Goal: Check status: Check status

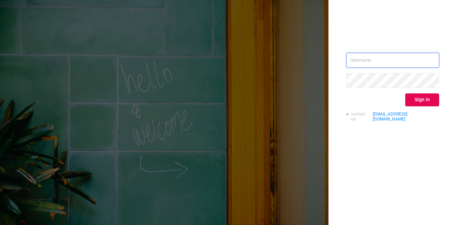
type input "[EMAIL_ADDRESS][DOMAIN_NAME]"
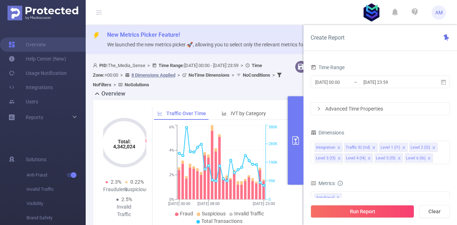
click at [344, 82] on input "[DATE] 00:00" at bounding box center [343, 82] width 58 height 10
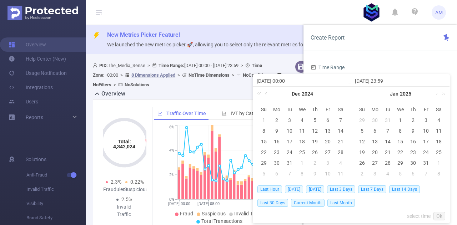
click at [295, 190] on span "[DATE]" at bounding box center [294, 189] width 18 height 8
type input "[DATE] 00:00"
type input "[DATE] 23:59"
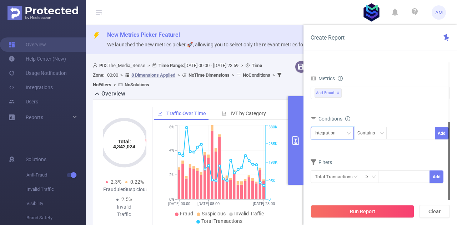
click at [330, 127] on div "Integration" at bounding box center [327, 133] width 26 height 12
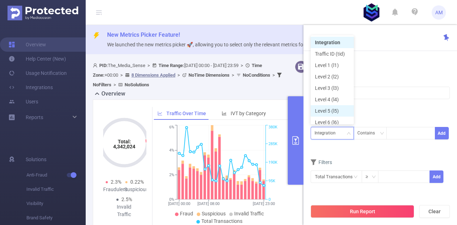
scroll to position [4, 0]
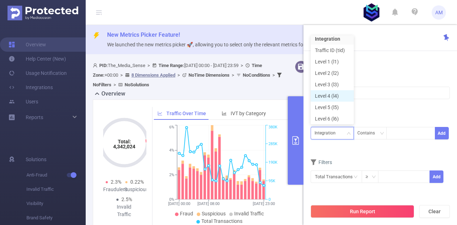
click at [332, 95] on li "Level 4 (l4)" at bounding box center [331, 95] width 43 height 11
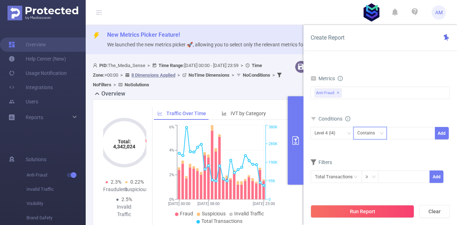
click at [371, 137] on div "Contains" at bounding box center [368, 133] width 22 height 12
click at [374, 159] on li "Is" at bounding box center [376, 158] width 47 height 11
click at [402, 137] on div at bounding box center [410, 133] width 41 height 12
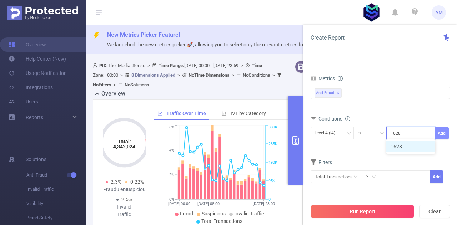
type input "1628"
click at [443, 130] on button "Add" at bounding box center [441, 133] width 14 height 12
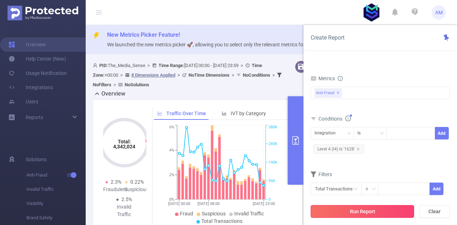
click at [375, 211] on button "Run Report" at bounding box center [361, 211] width 103 height 13
